Goal: Entertainment & Leisure: Consume media (video, audio)

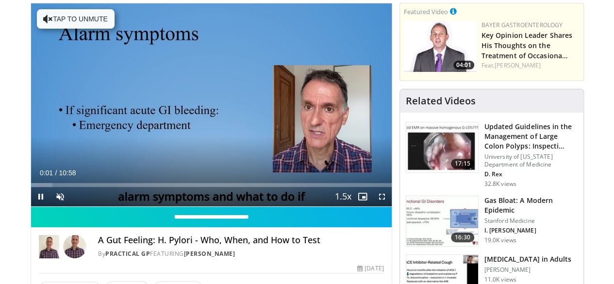
scroll to position [108, 0]
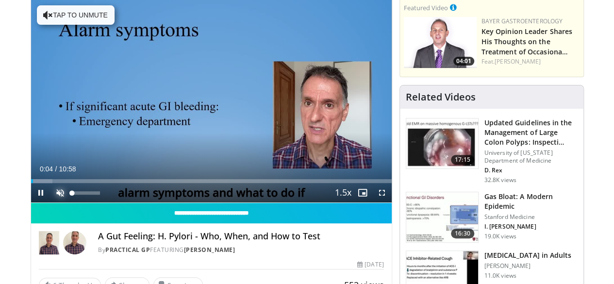
click at [51, 203] on span "Video Player" at bounding box center [60, 192] width 19 height 19
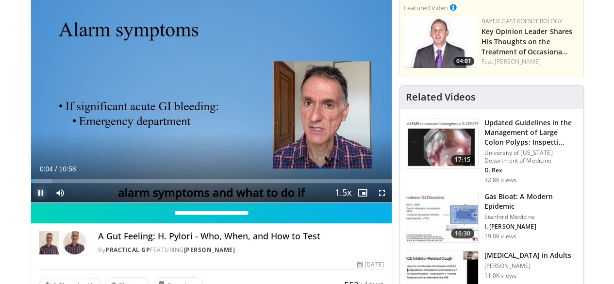
click at [31, 203] on span "Video Player" at bounding box center [40, 192] width 19 height 19
